Goal: Check status: Check status

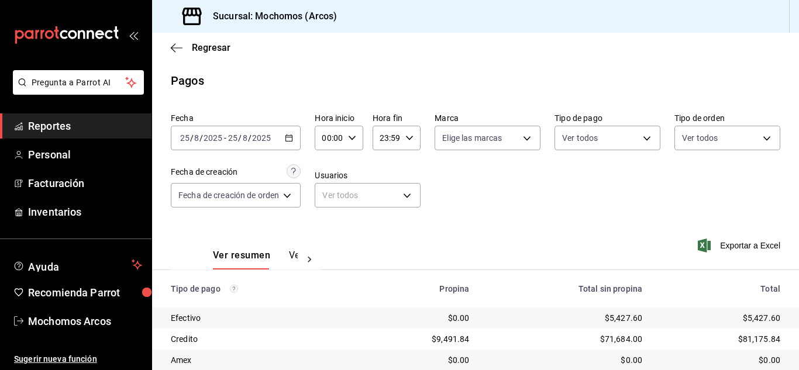
scroll to position [146, 0]
click at [283, 136] on div "[DATE] [DATE] - [DATE] [DATE]" at bounding box center [236, 138] width 130 height 25
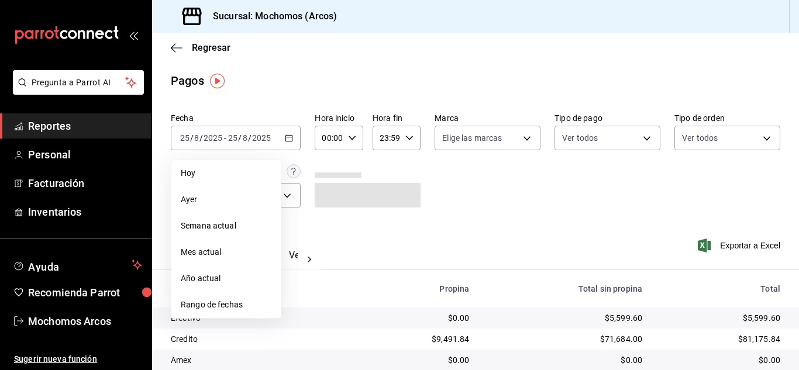
click at [226, 306] on span "Rango de fechas" at bounding box center [226, 305] width 91 height 12
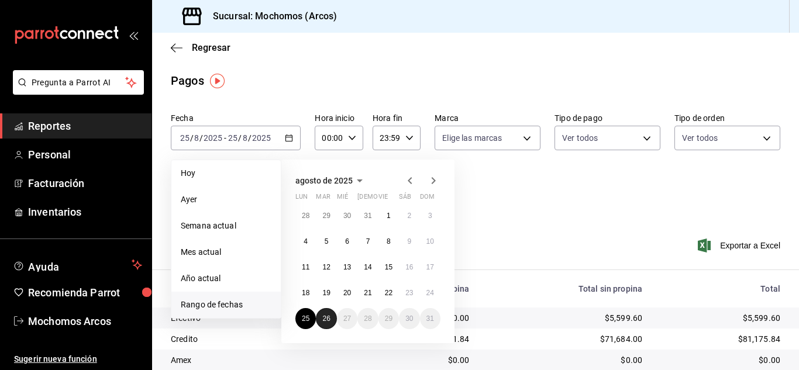
click at [322, 321] on abbr "26" at bounding box center [326, 319] width 8 height 8
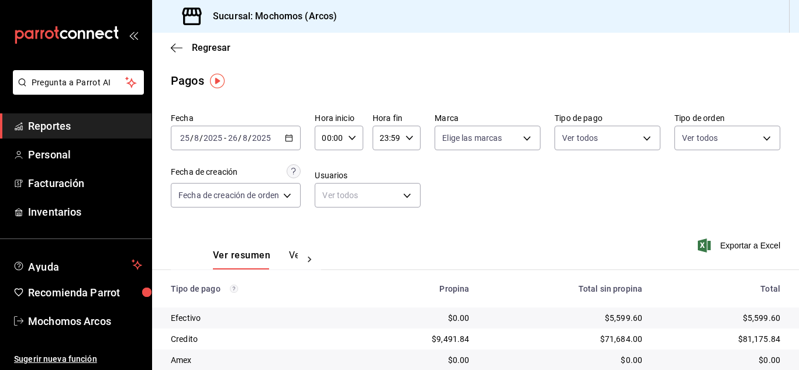
click at [349, 136] on icon "button" at bounding box center [352, 138] width 8 height 8
click at [331, 214] on span "10" at bounding box center [328, 214] width 5 height 9
type input "10:00"
click at [482, 221] on div at bounding box center [399, 185] width 799 height 370
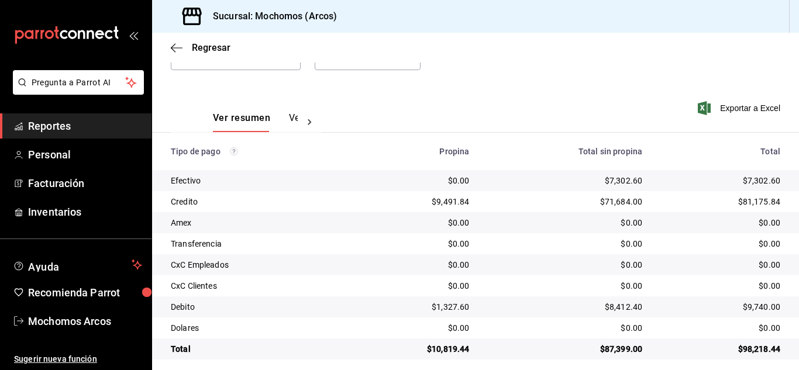
scroll to position [146, 0]
